Goal: Navigation & Orientation: Find specific page/section

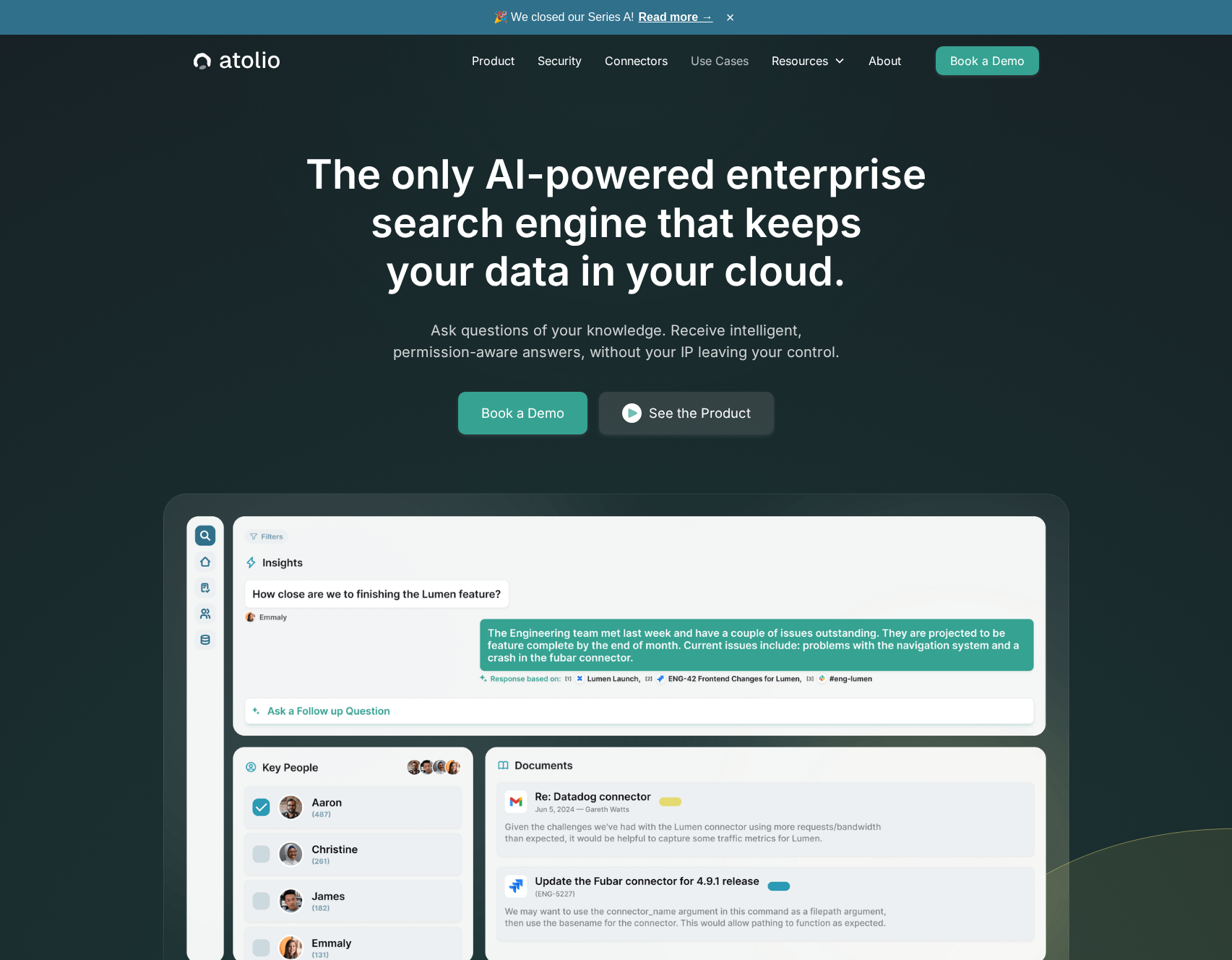
click at [717, 63] on link "Use Cases" at bounding box center [719, 61] width 81 height 28
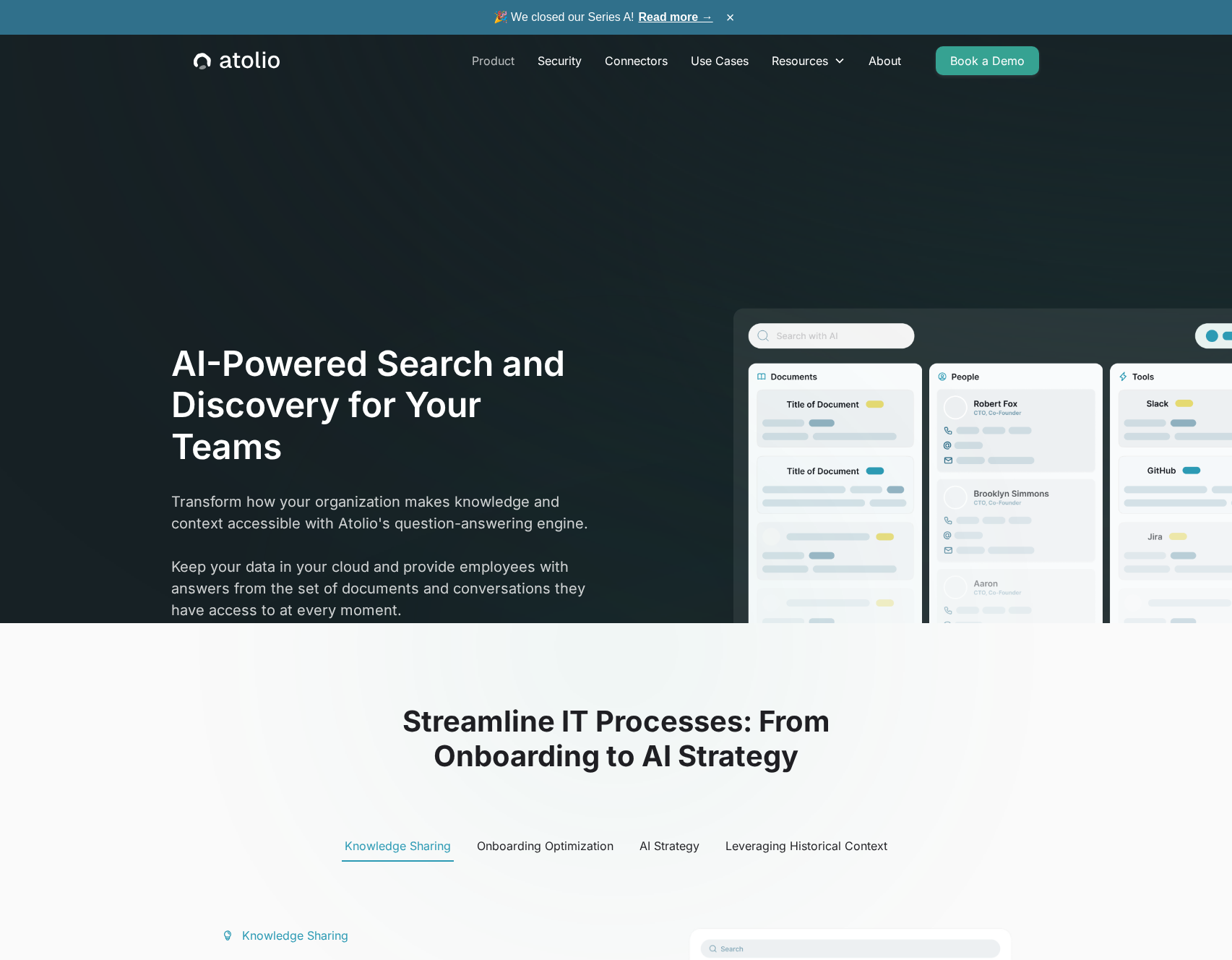
click at [495, 60] on link "Product" at bounding box center [492, 61] width 65 height 28
